Goal: Connect with others: Connect with others

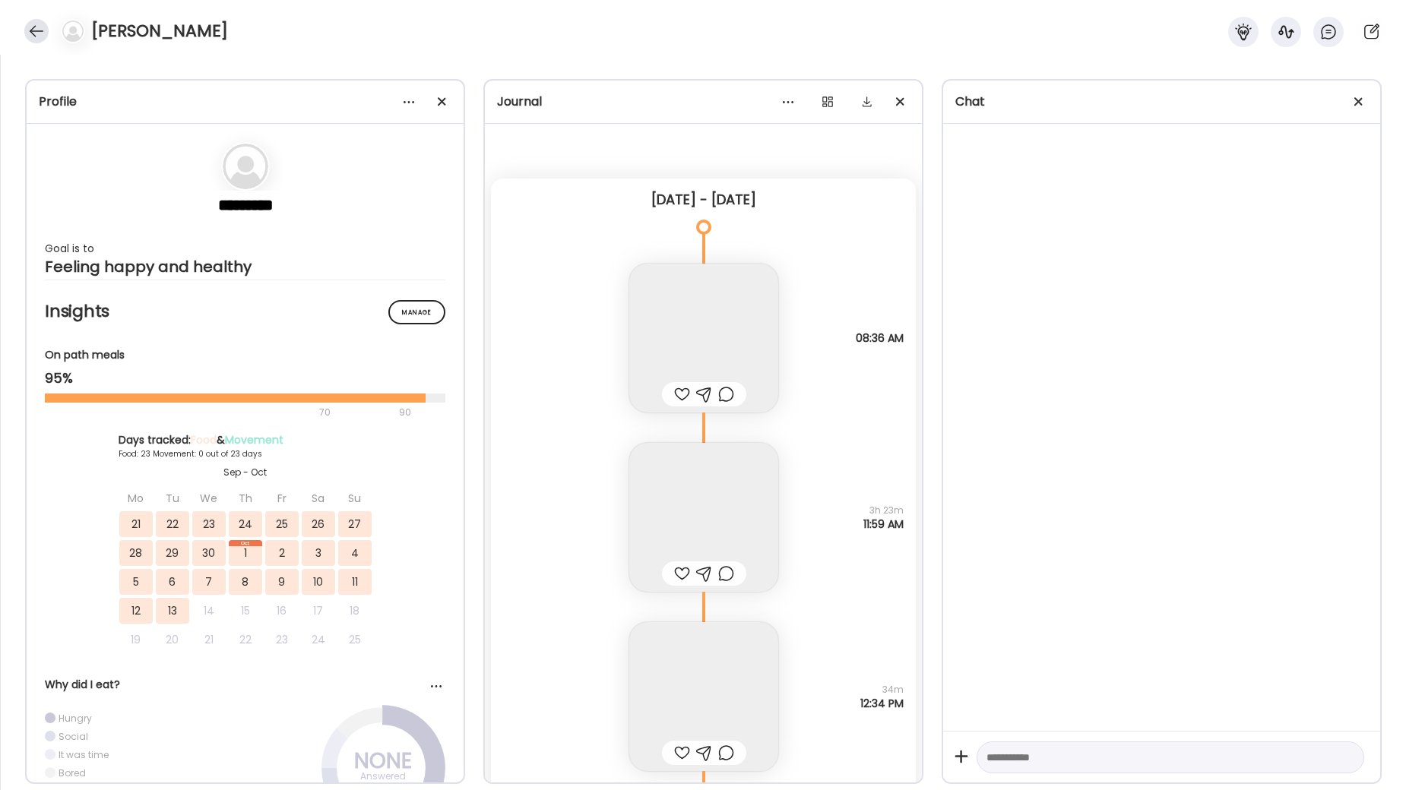
scroll to position [8, 0]
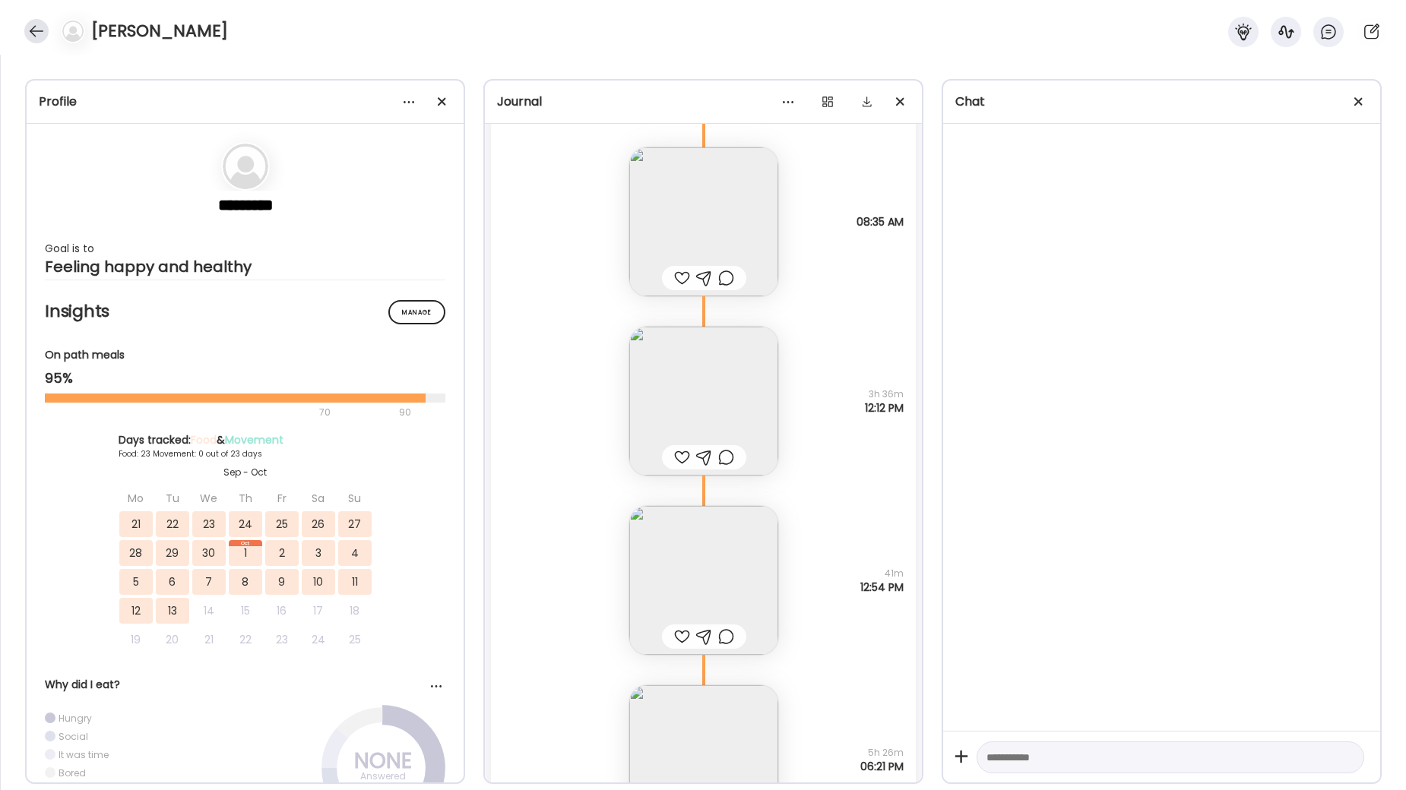
click at [40, 31] on div at bounding box center [36, 31] width 24 height 24
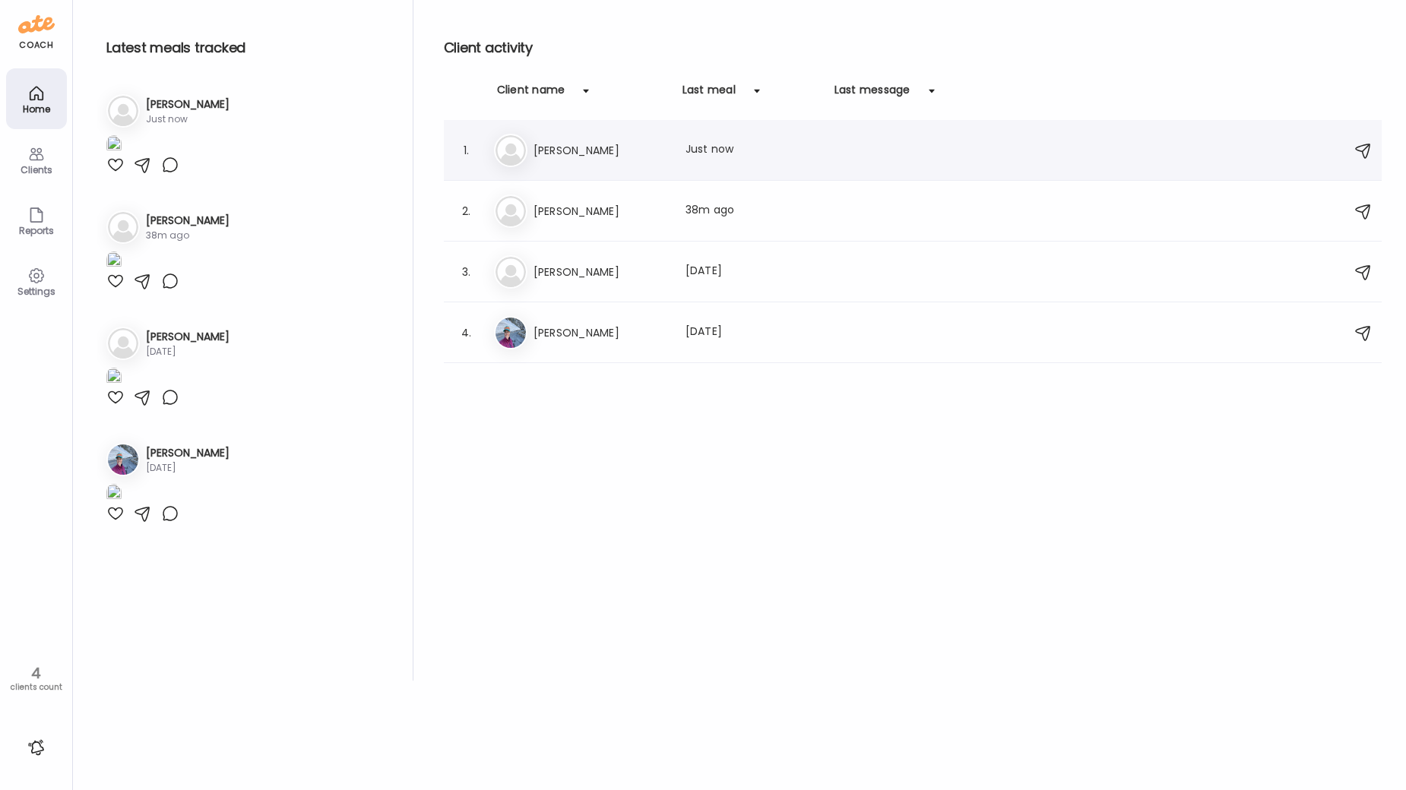
click at [608, 138] on div "El [PERSON_NAME] Last meal: Just now" at bounding box center [915, 150] width 842 height 33
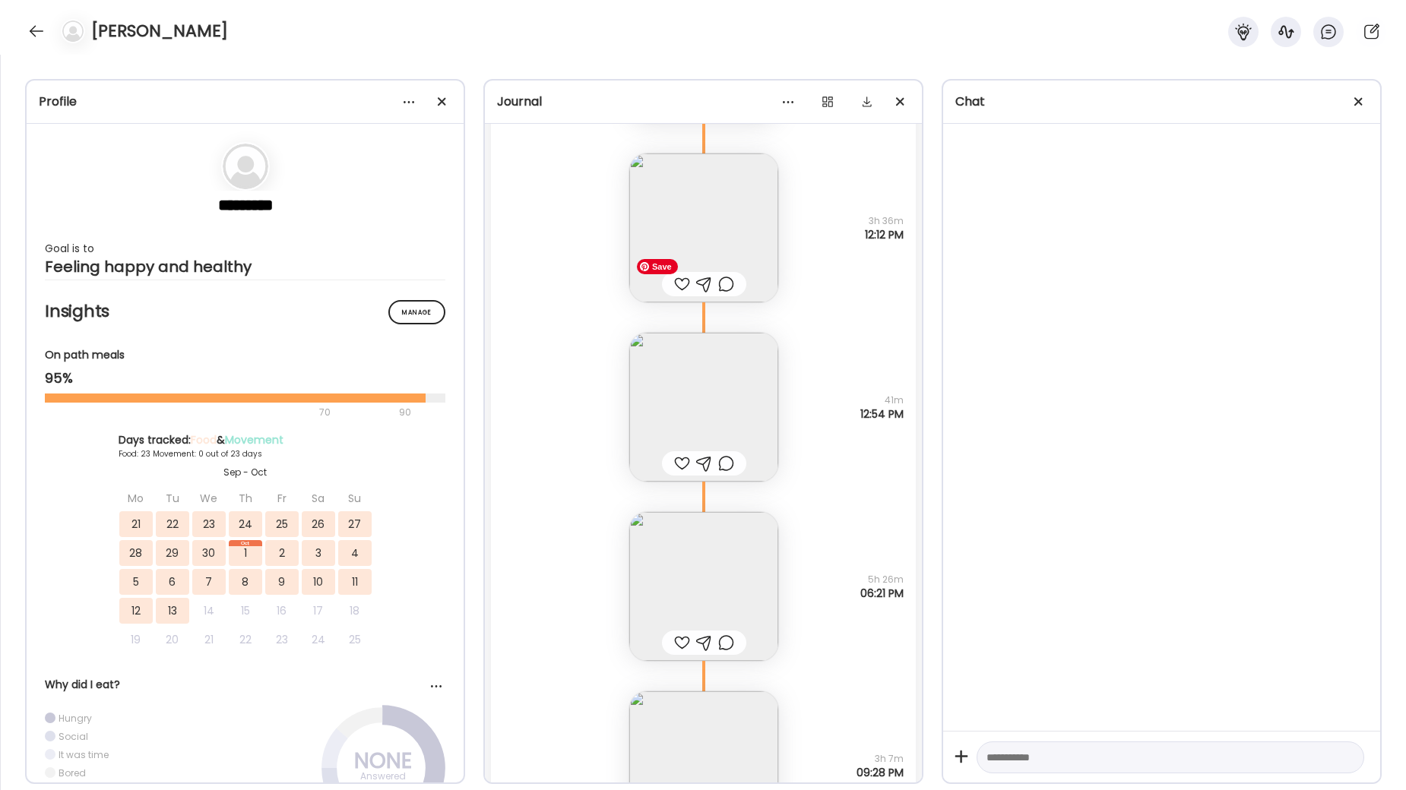
scroll to position [43969, 0]
click at [695, 618] on img at bounding box center [703, 589] width 149 height 149
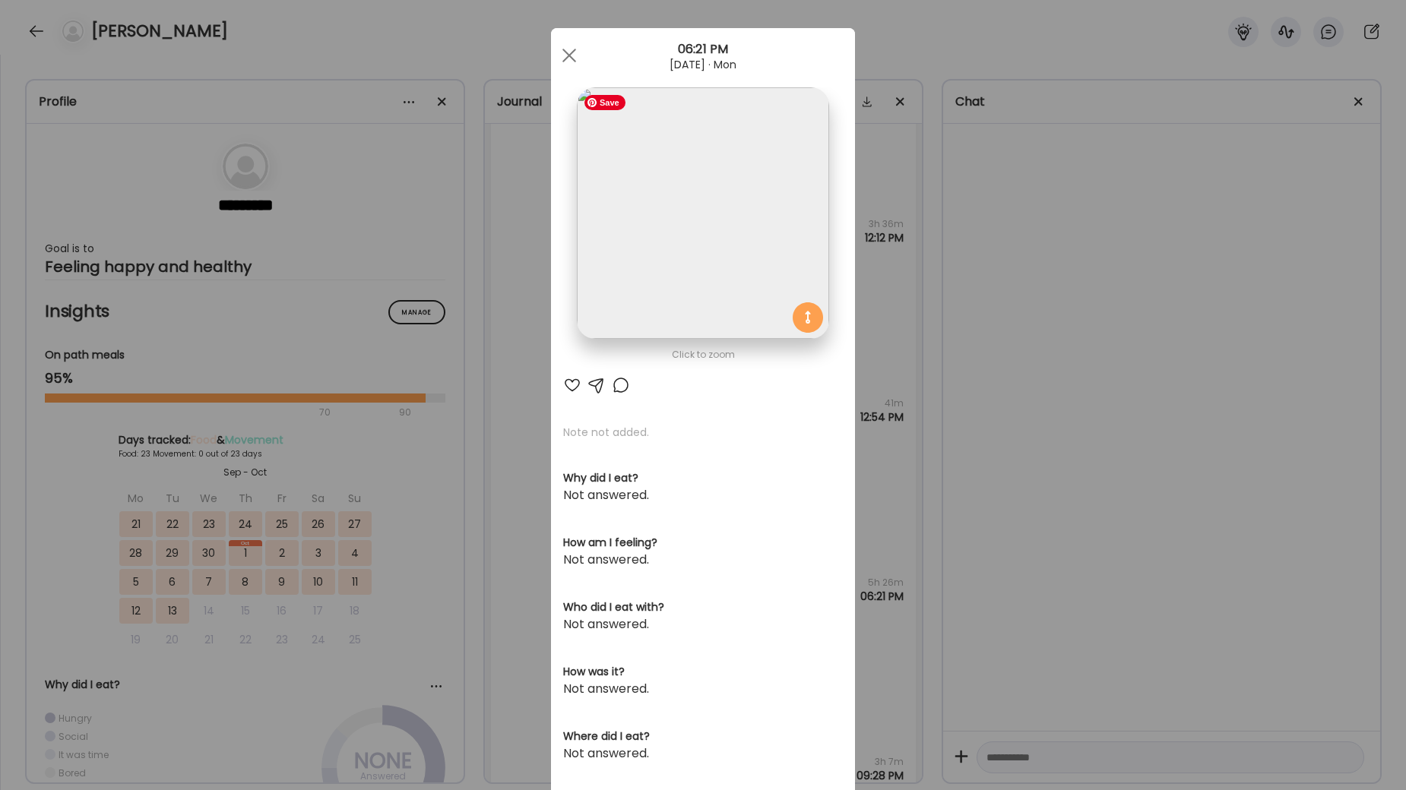
click at [729, 292] on img at bounding box center [703, 213] width 252 height 252
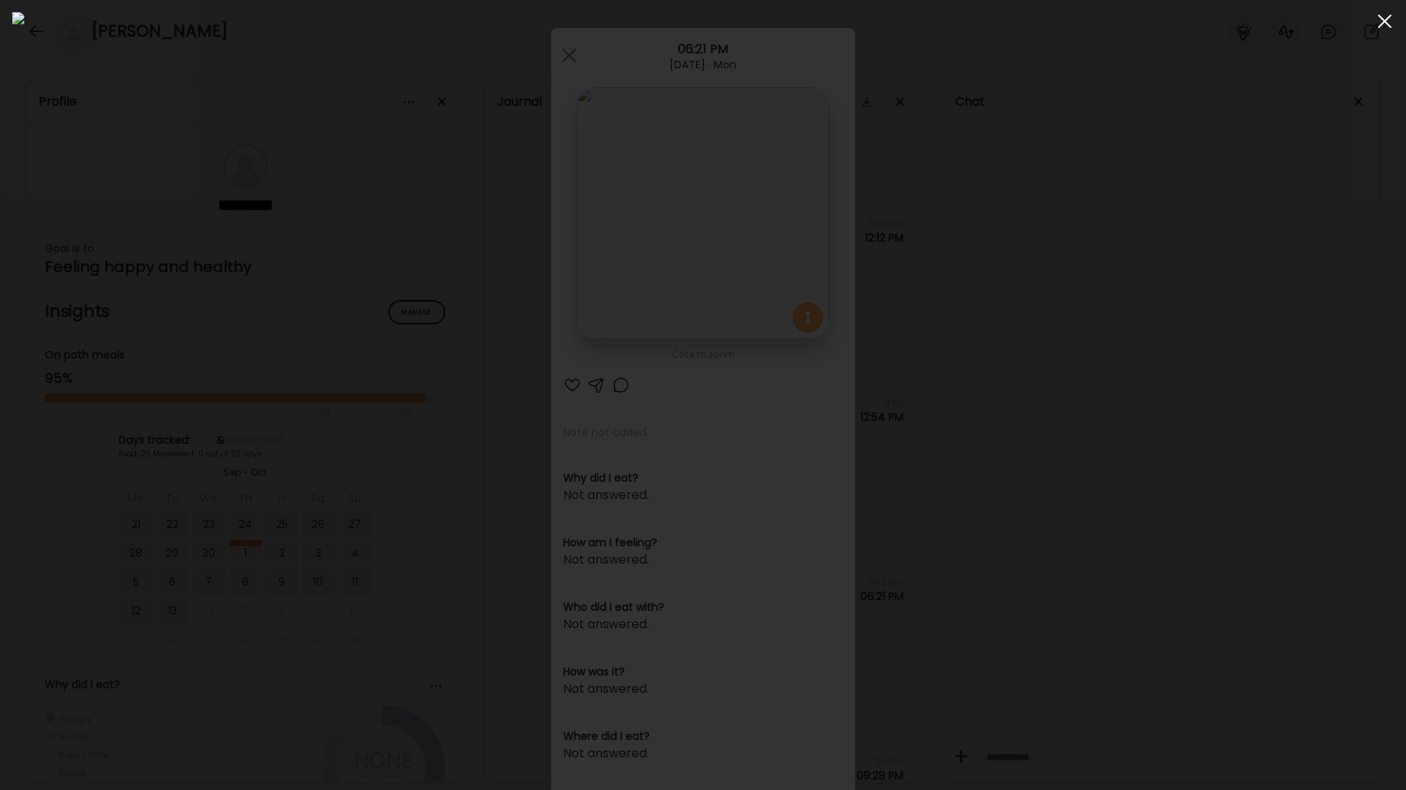
click at [1384, 24] on div at bounding box center [1384, 21] width 30 height 30
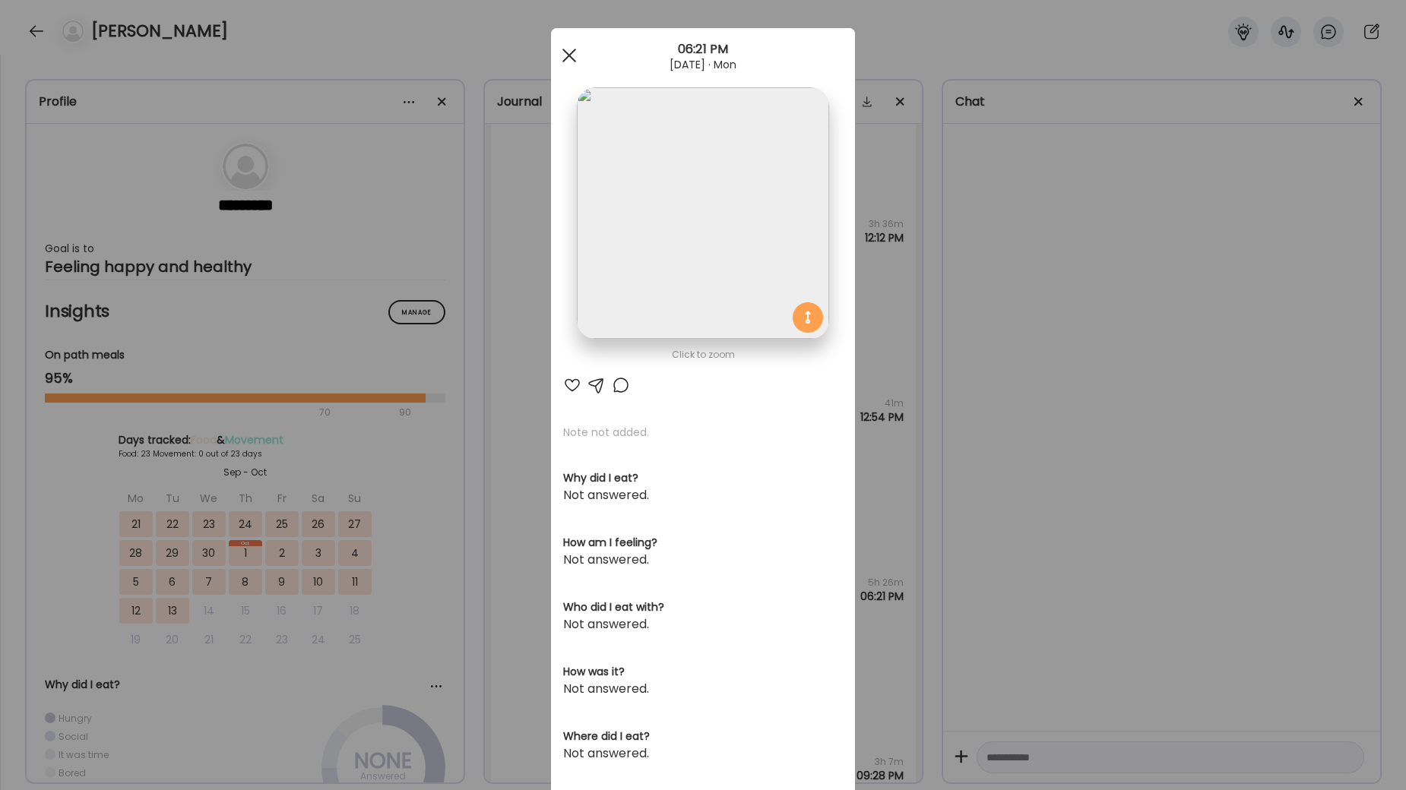
click at [572, 54] on div at bounding box center [569, 55] width 30 height 30
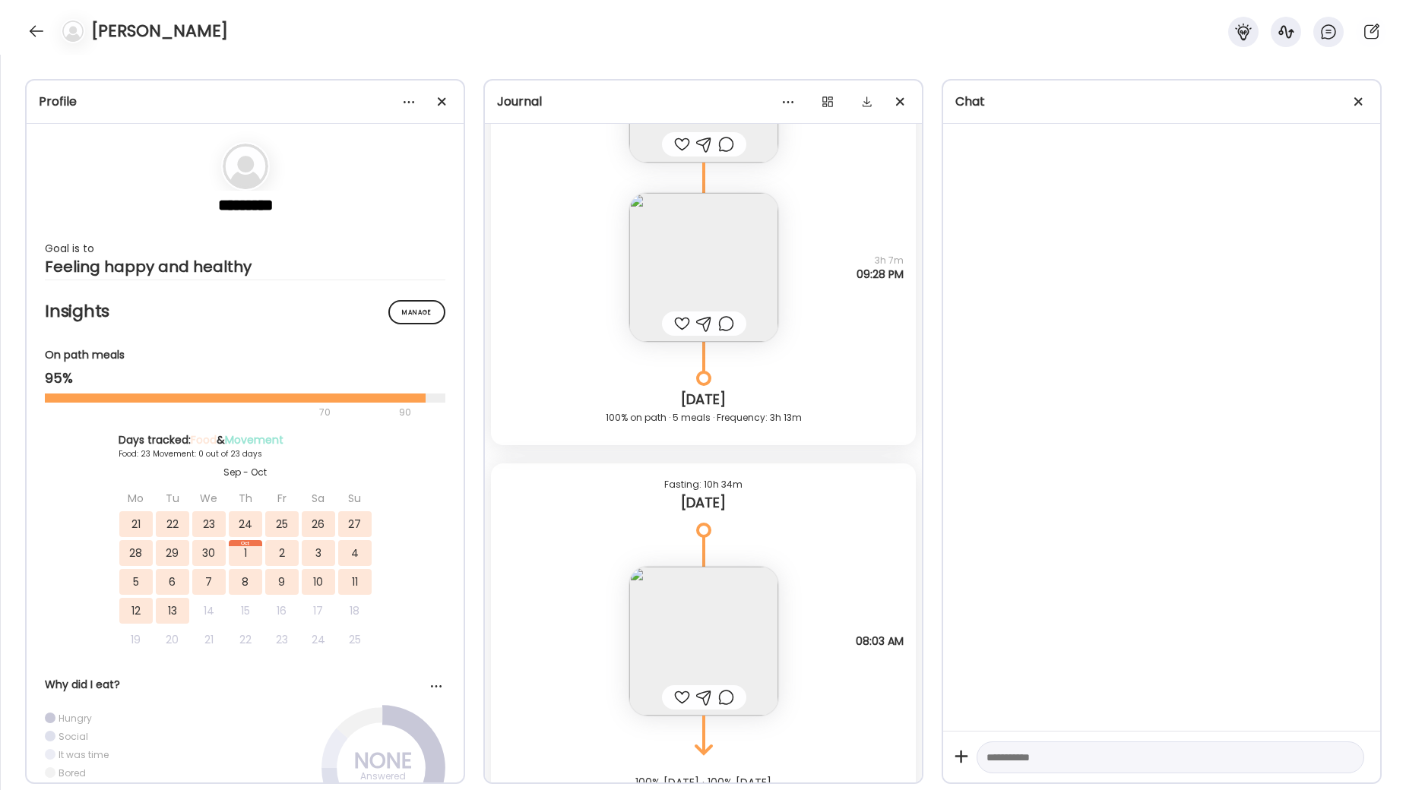
scroll to position [44532, 0]
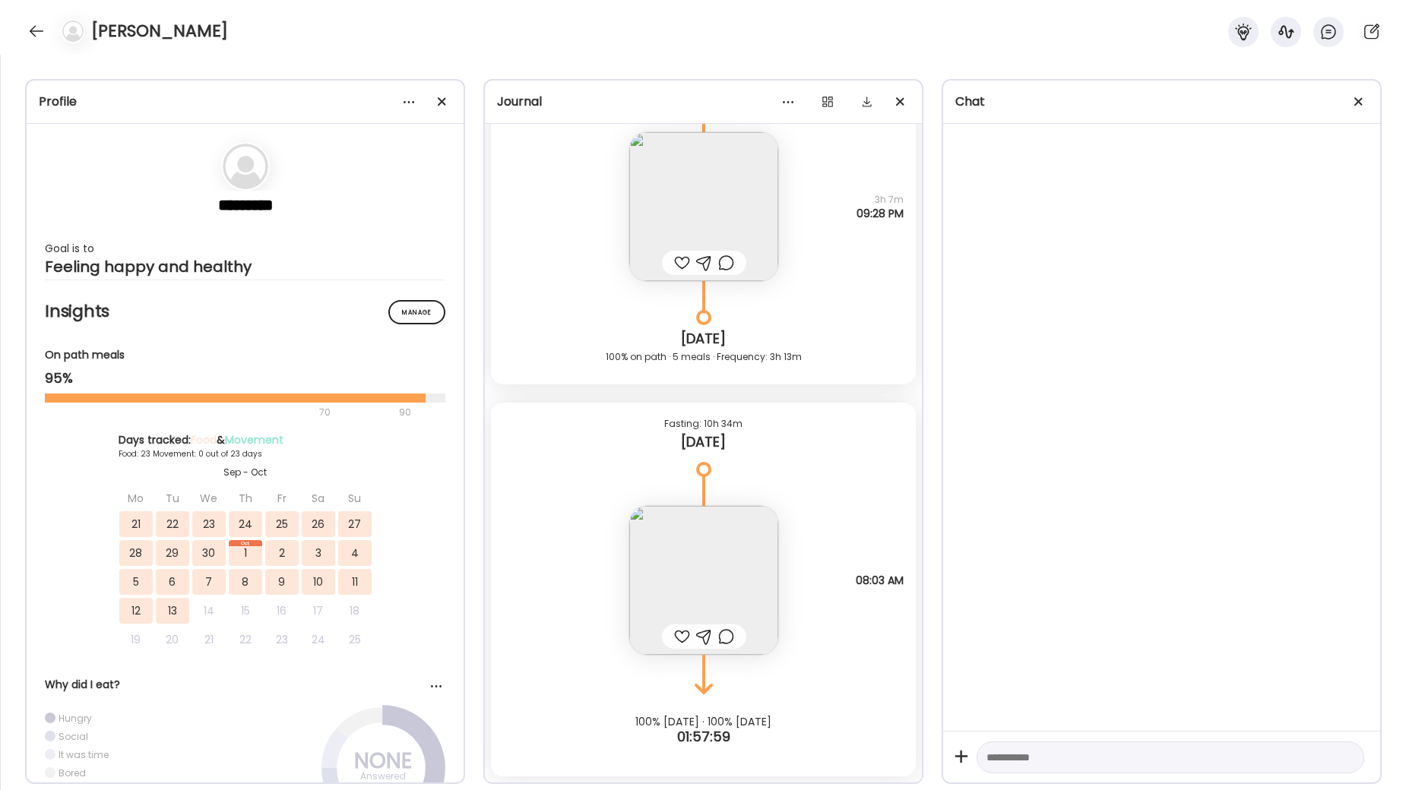
click at [38, 34] on div at bounding box center [36, 31] width 24 height 24
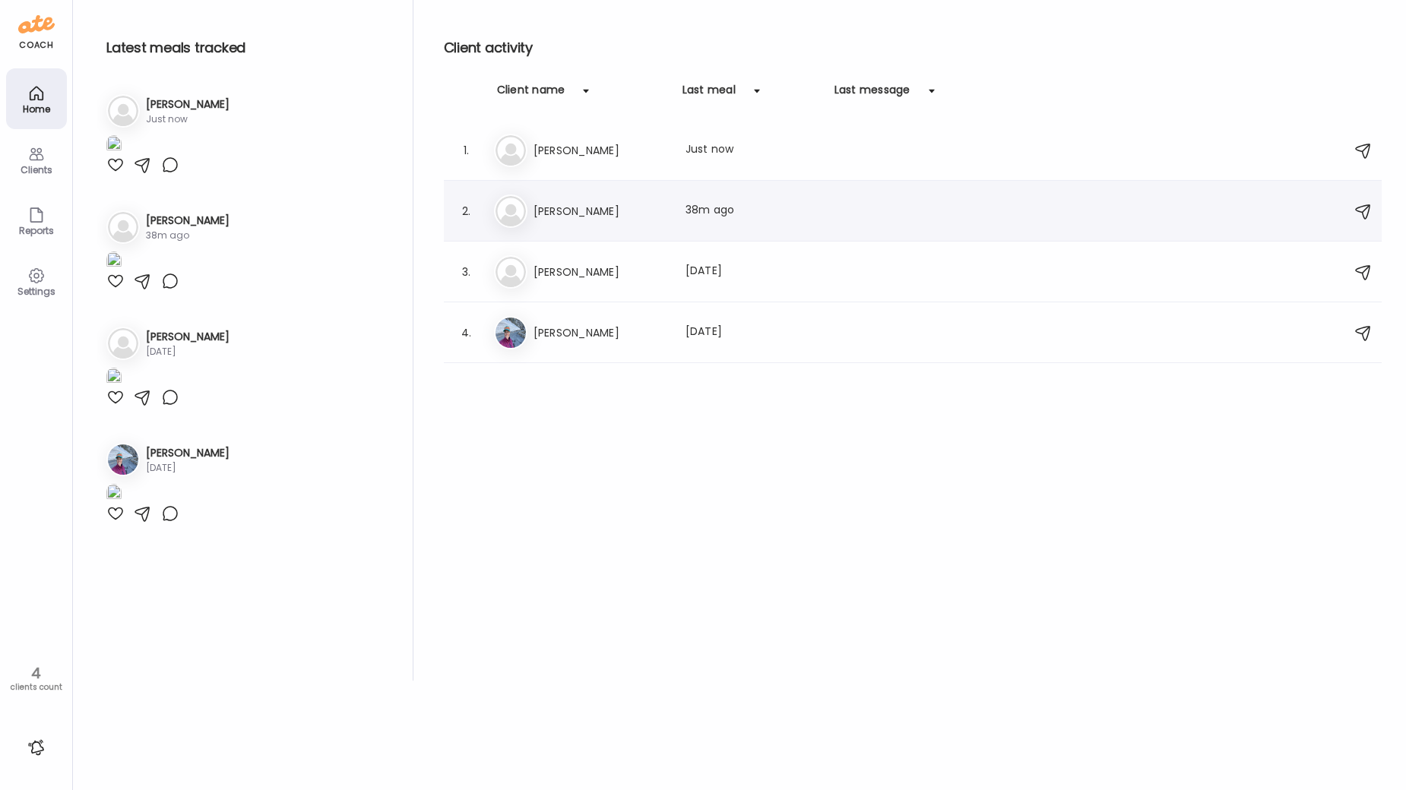
click at [612, 217] on h3 "[PERSON_NAME]" at bounding box center [600, 211] width 134 height 18
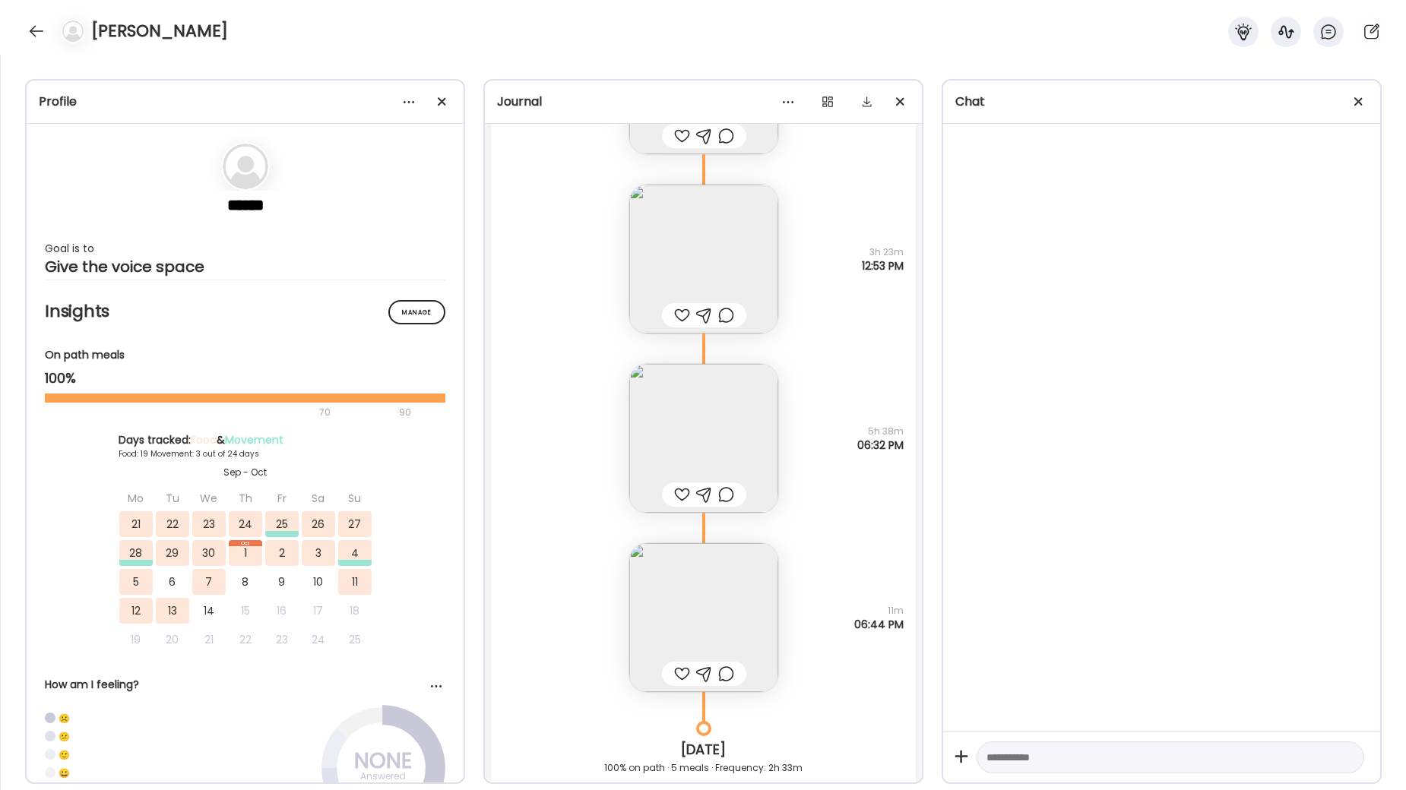
scroll to position [44098, 0]
click at [709, 425] on img at bounding box center [703, 430] width 149 height 149
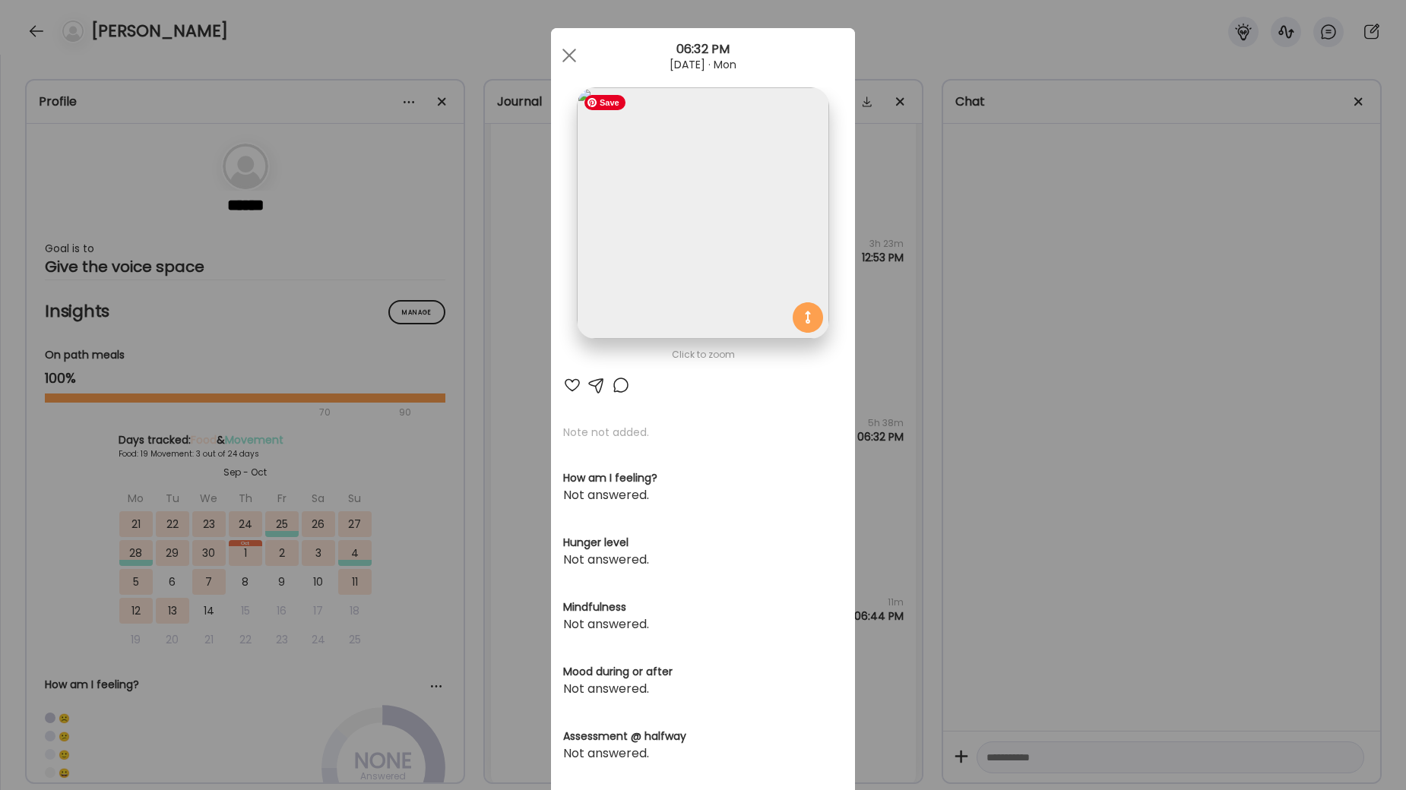
click at [723, 241] on img at bounding box center [703, 213] width 252 height 252
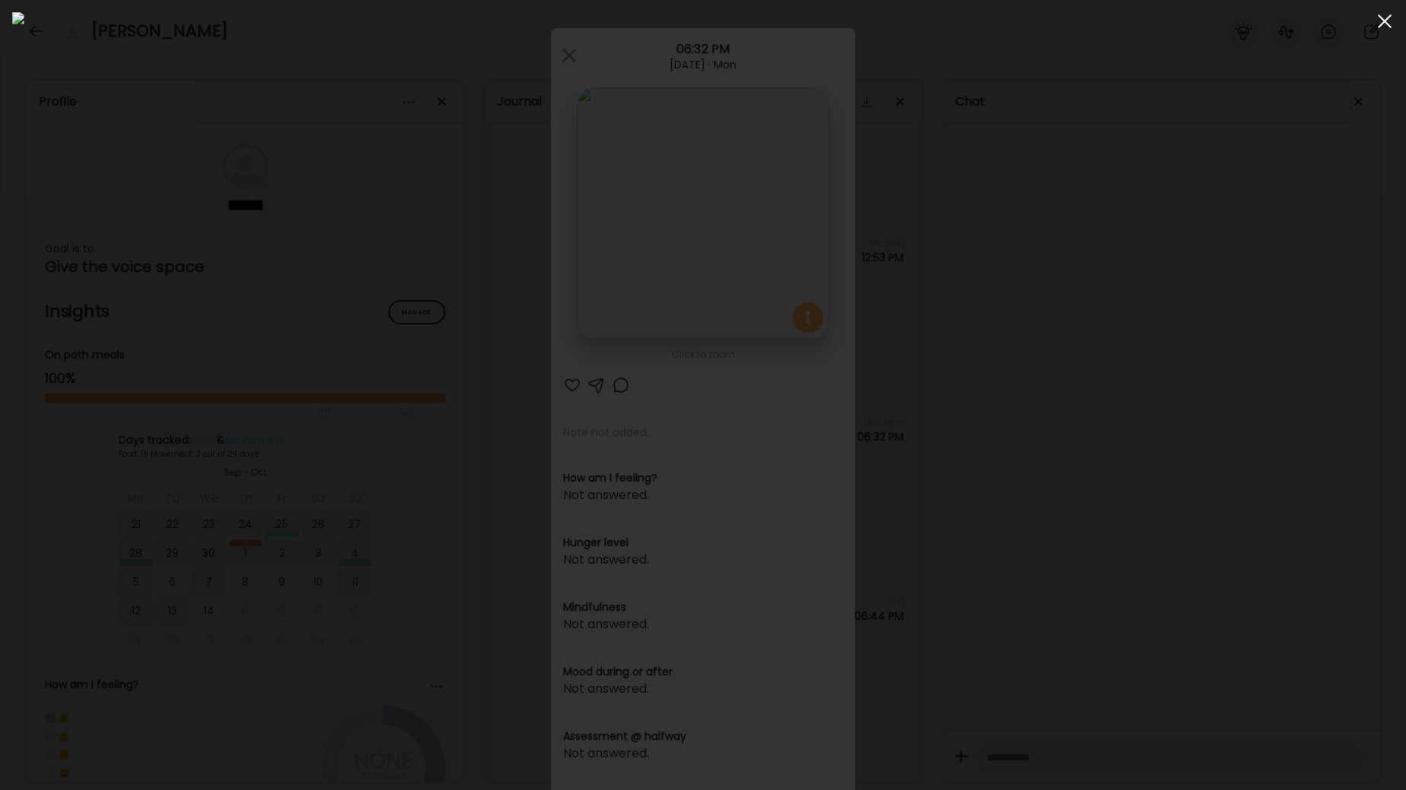
click at [1378, 16] on span at bounding box center [1385, 21] width 14 height 14
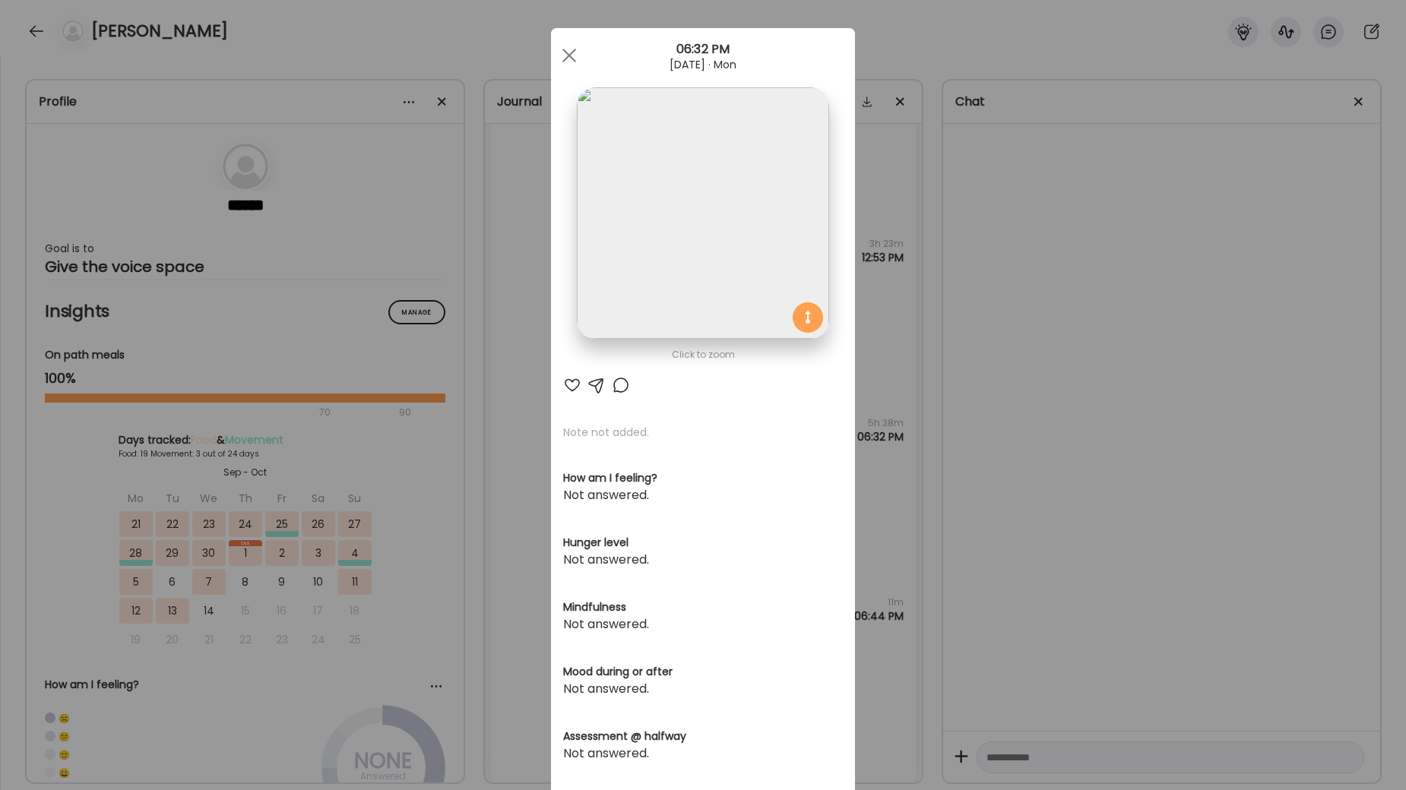
click at [572, 55] on div at bounding box center [569, 55] width 30 height 30
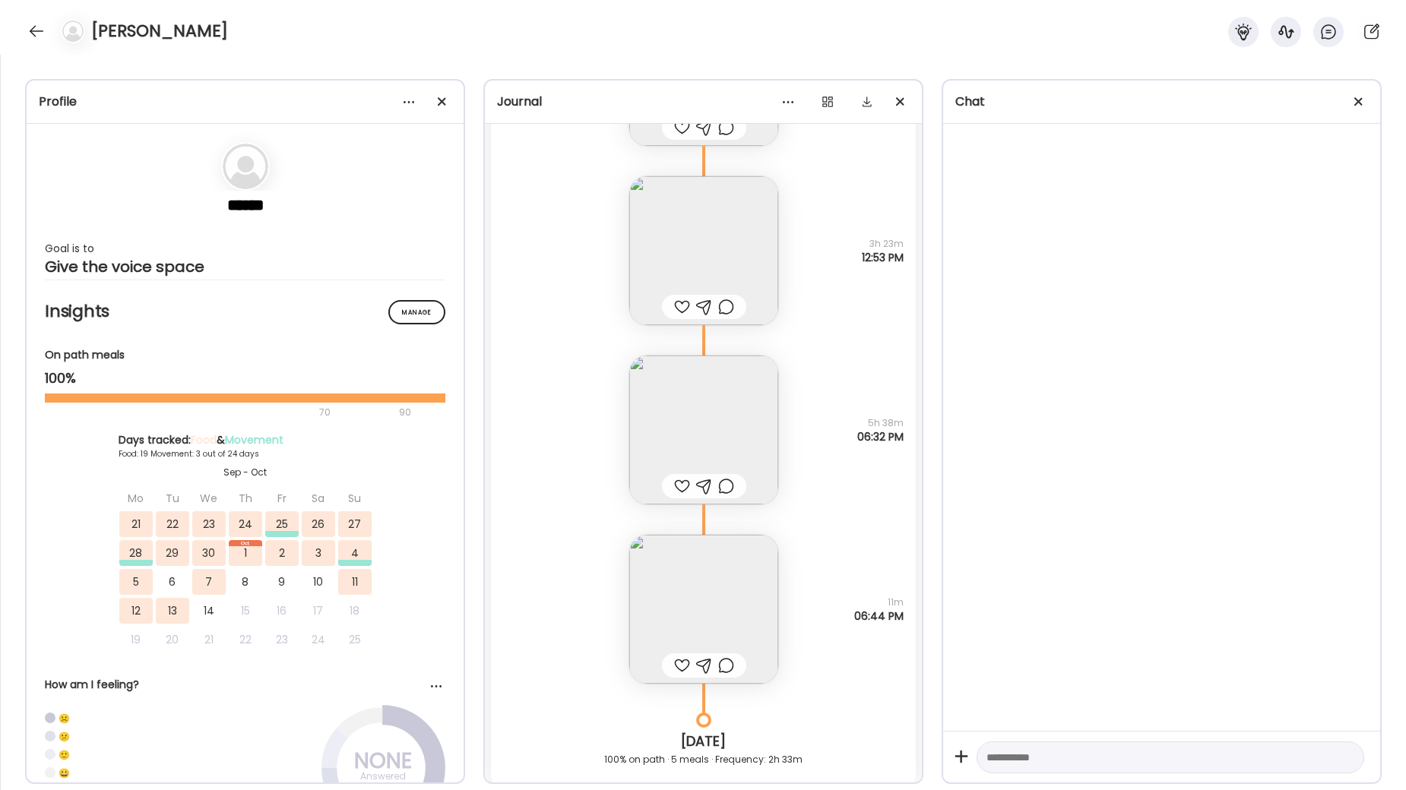
scroll to position [44501, 0]
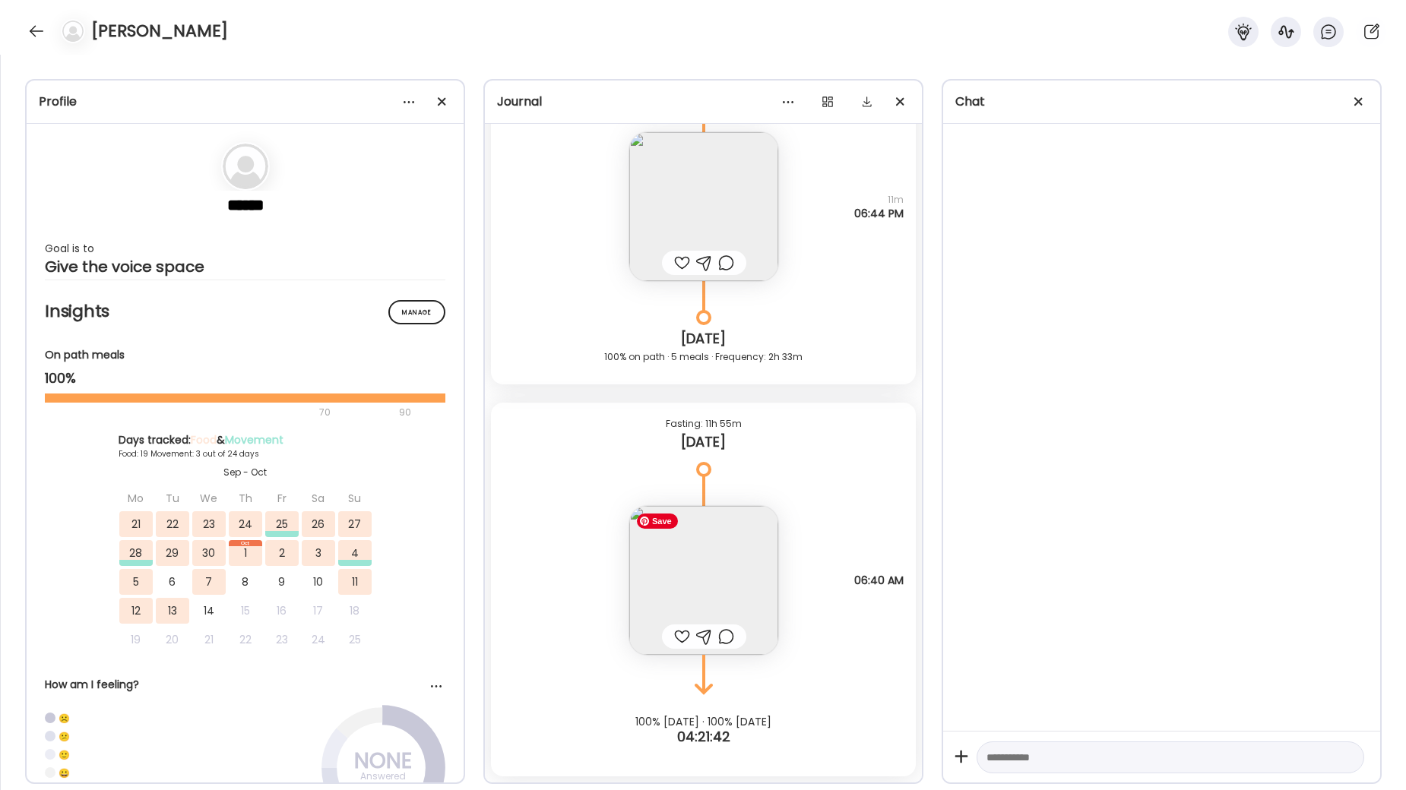
click at [748, 564] on img at bounding box center [703, 580] width 149 height 149
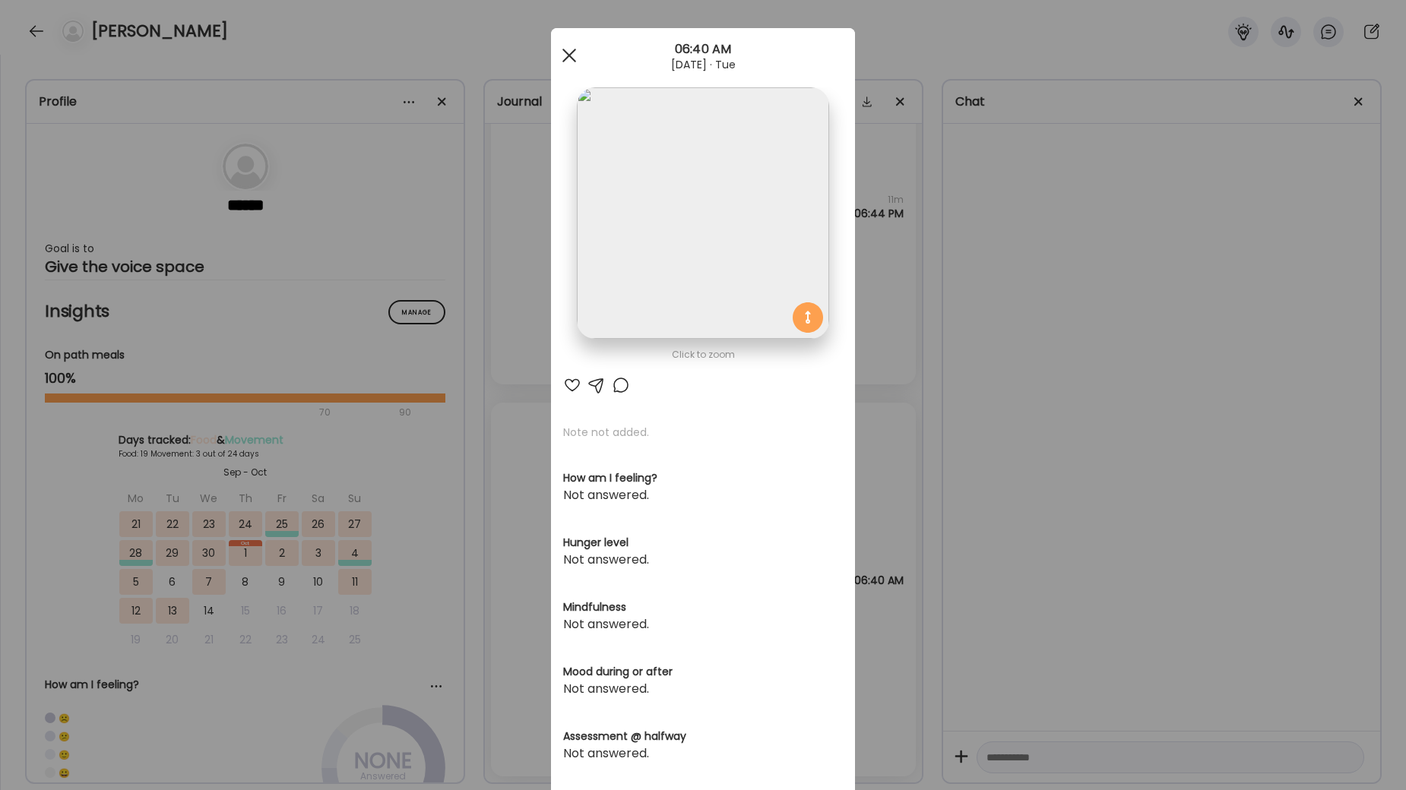
click at [566, 53] on span at bounding box center [569, 56] width 14 height 14
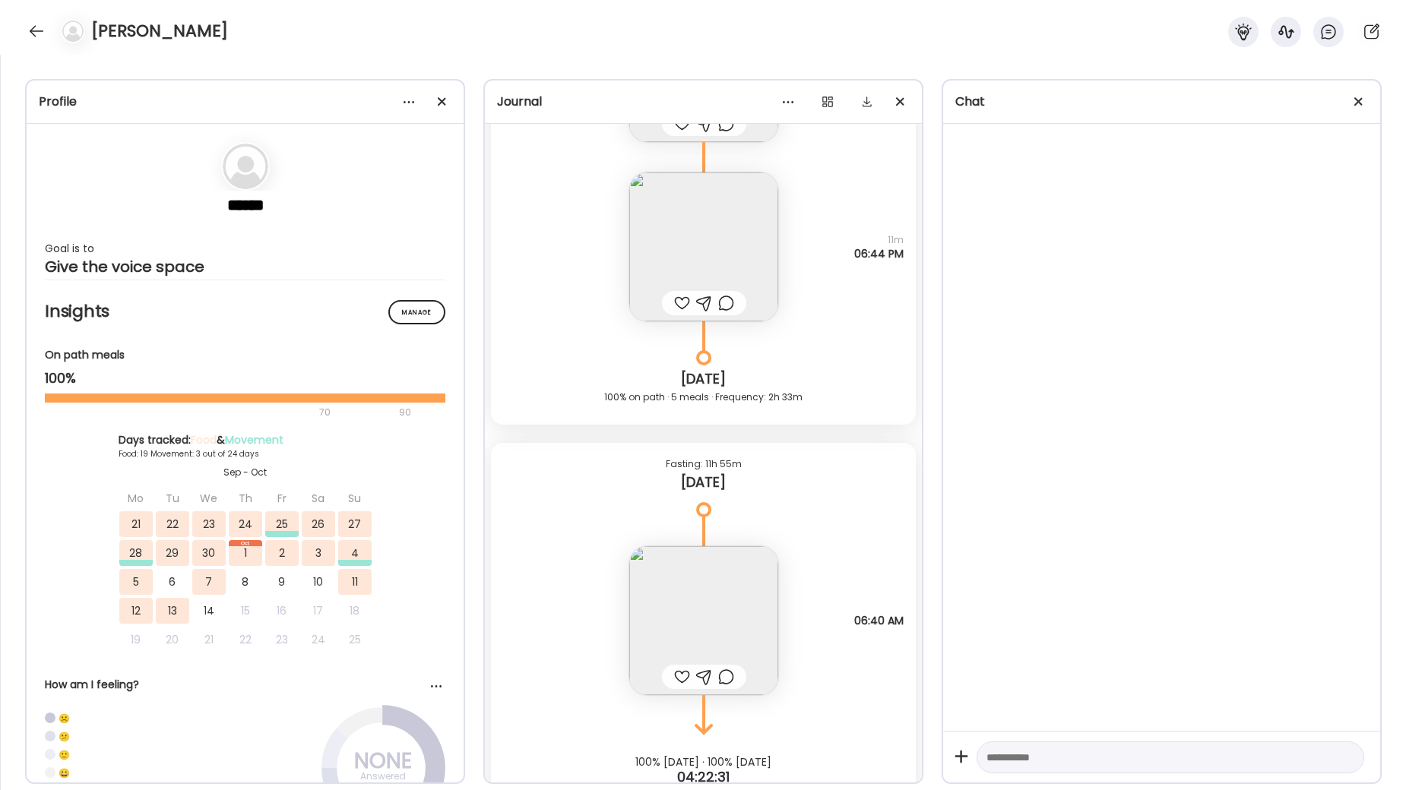
scroll to position [44459, 0]
